Goal: Navigation & Orientation: Understand site structure

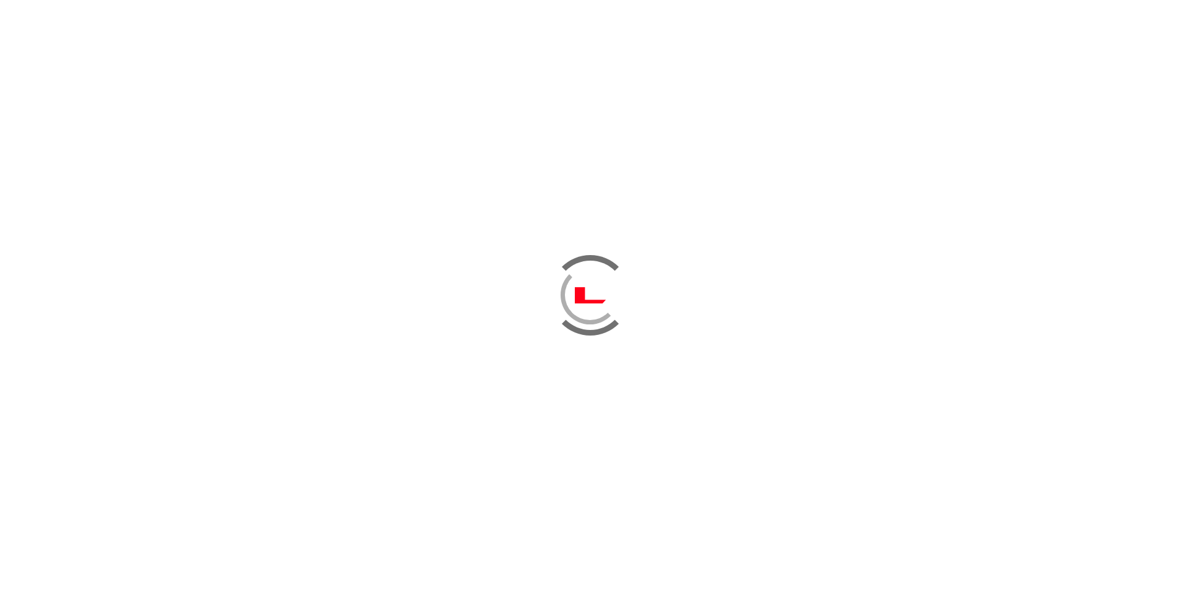
click at [629, 294] on div at bounding box center [590, 295] width 88 height 88
click at [594, 294] on div at bounding box center [590, 295] width 63 height 63
click at [593, 295] on div at bounding box center [590, 295] width 63 height 63
click at [595, 295] on div at bounding box center [590, 295] width 63 height 63
click at [596, 295] on div at bounding box center [590, 295] width 63 height 63
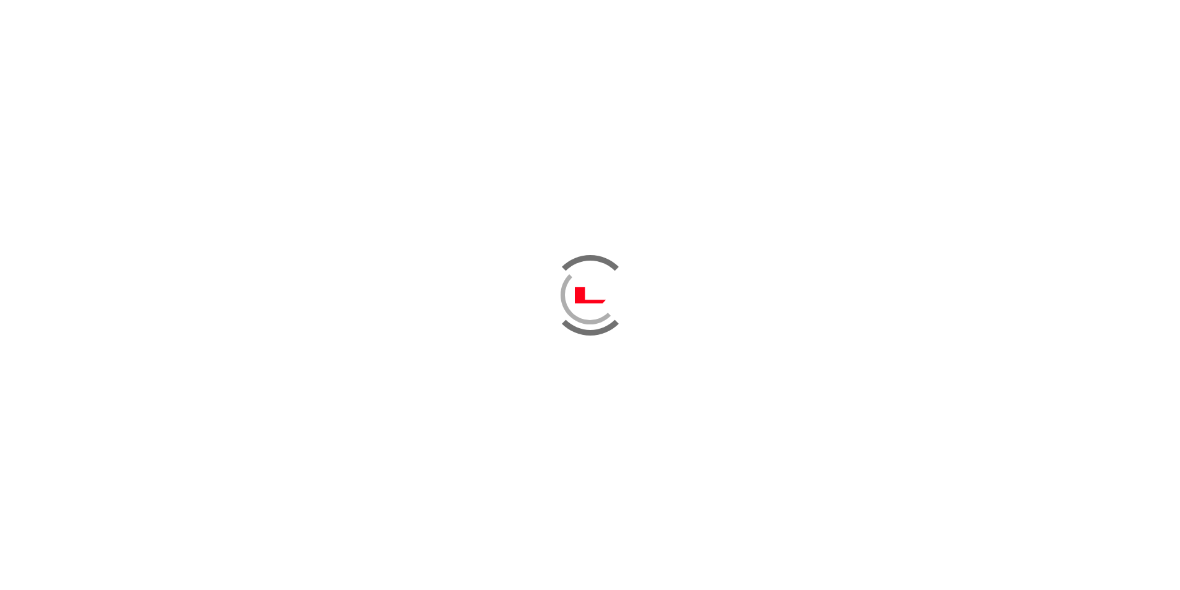
click at [598, 294] on div at bounding box center [590, 295] width 63 height 63
click at [598, 293] on div at bounding box center [590, 295] width 63 height 63
click at [598, 293] on div at bounding box center [590, 295] width 60 height 60
click at [598, 293] on div at bounding box center [590, 295] width 68 height 68
click at [586, 284] on div at bounding box center [590, 295] width 63 height 63
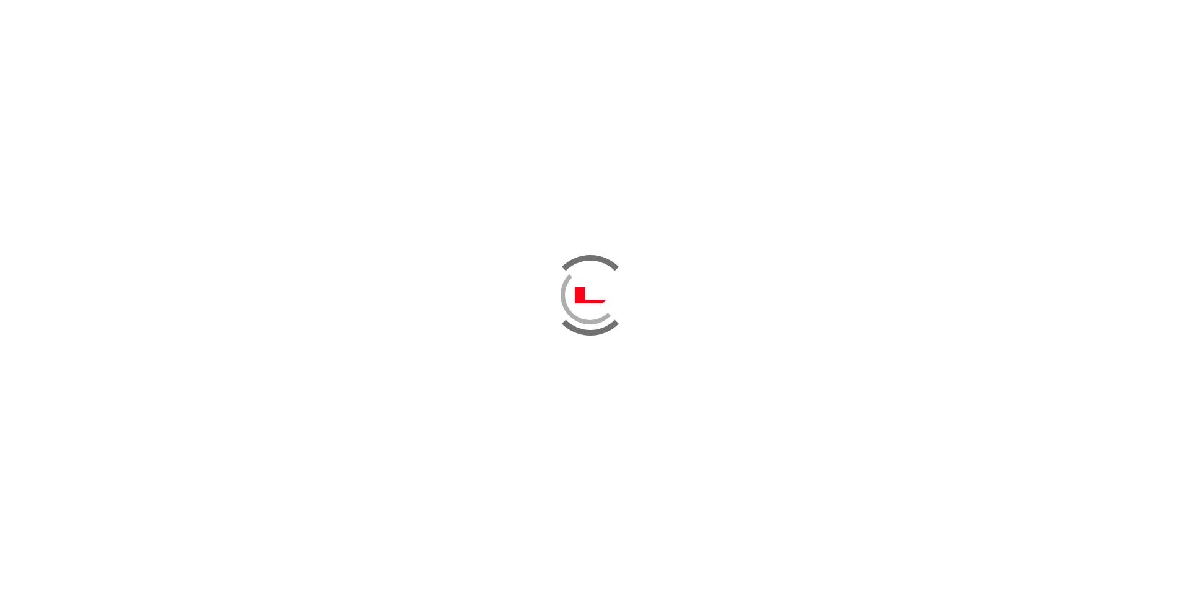
click at [586, 284] on div at bounding box center [590, 295] width 63 height 63
